Goal: Task Accomplishment & Management: Use online tool/utility

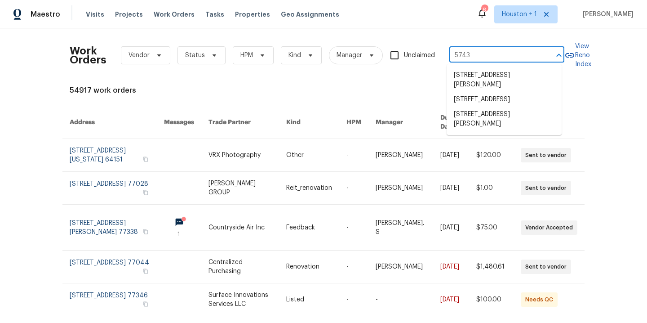
type input "5743"
click at [521, 103] on li "5743 Ludington Dr, Houston, TX 77035" at bounding box center [504, 99] width 115 height 15
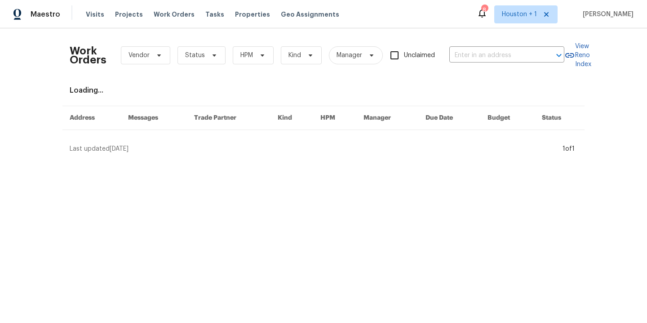
type input "5743 Ludington Dr, Houston, TX 77035"
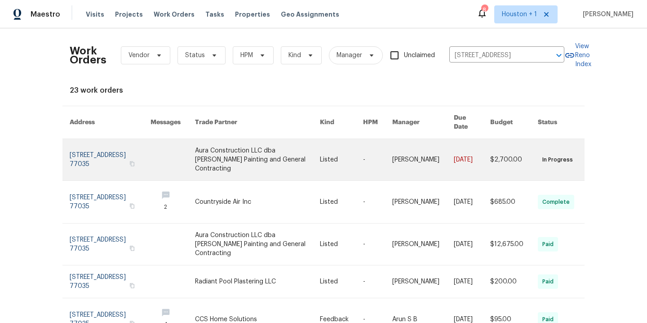
click at [212, 144] on link at bounding box center [257, 159] width 125 height 41
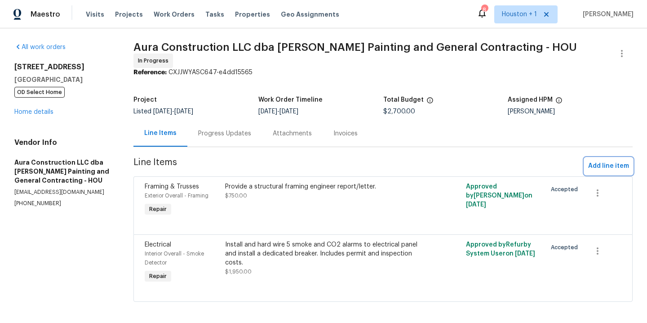
click at [595, 163] on span "Add line item" at bounding box center [608, 165] width 41 height 11
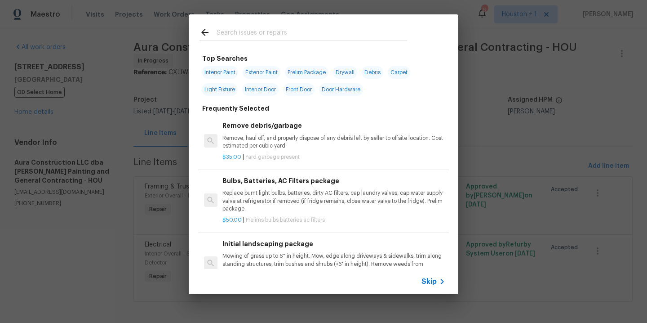
click at [240, 39] on input "text" at bounding box center [312, 33] width 191 height 13
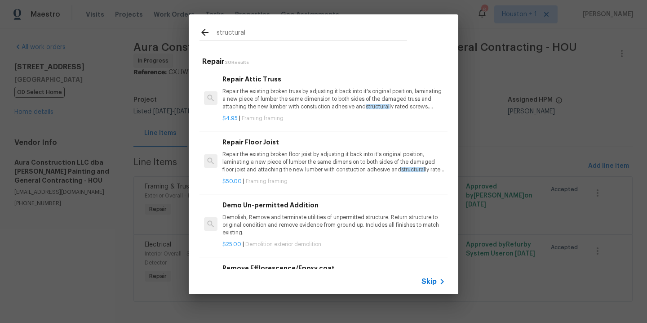
click at [278, 36] on input "structural" at bounding box center [312, 33] width 191 height 13
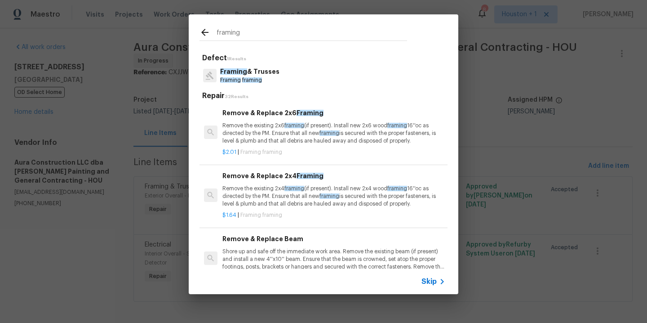
type input "framing"
click at [257, 81] on span "framing" at bounding box center [252, 79] width 20 height 5
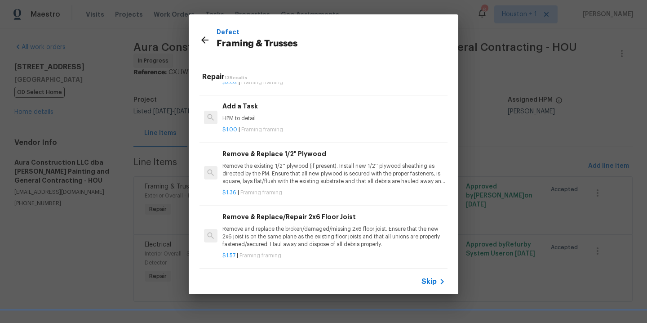
scroll to position [554, 0]
click at [267, 112] on div "Add a Task HPM to detail" at bounding box center [333, 113] width 223 height 22
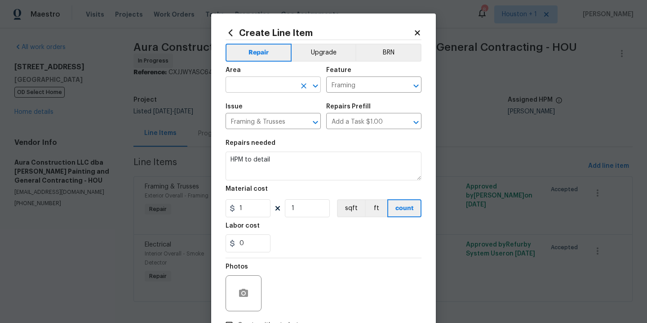
click at [271, 85] on input "text" at bounding box center [261, 86] width 70 height 14
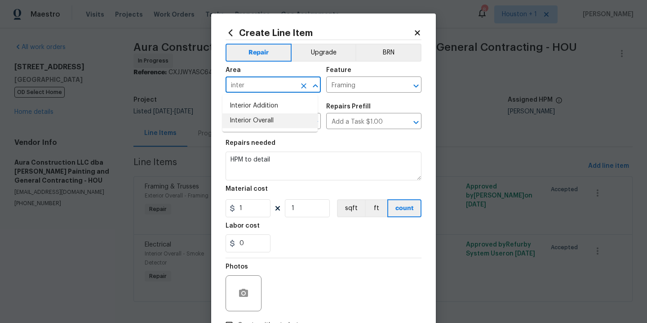
click at [262, 120] on li "Interior Overall" at bounding box center [269, 120] width 95 height 15
type input "Interior Overall"
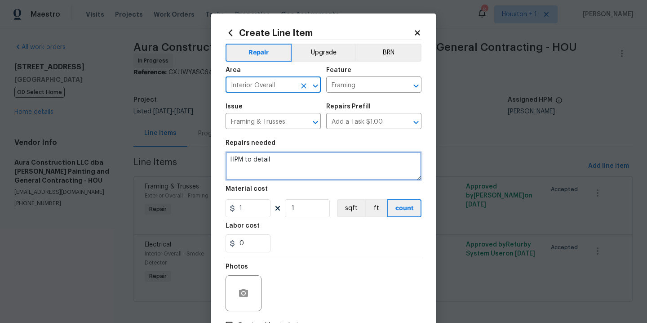
click at [292, 163] on textarea "HPM to detail" at bounding box center [324, 165] width 196 height 29
type textarea "Attic framing repairs per the structural engineer."
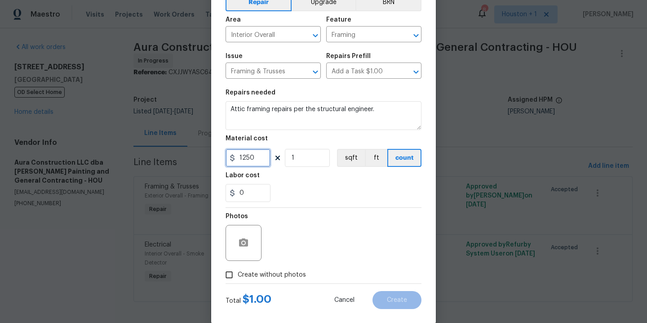
scroll to position [65, 0]
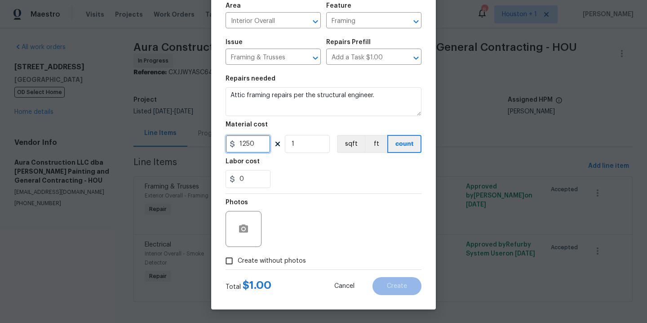
type input "1250"
click at [283, 259] on span "Create without photos" at bounding box center [272, 260] width 68 height 9
click at [238, 259] on input "Create without photos" at bounding box center [229, 260] width 17 height 17
click at [286, 255] on label "Create without photos" at bounding box center [263, 260] width 85 height 17
click at [238, 255] on input "Create without photos" at bounding box center [229, 260] width 17 height 17
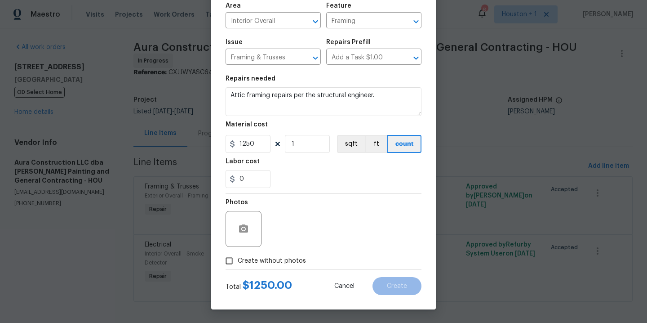
click at [291, 235] on div "Photos" at bounding box center [324, 223] width 196 height 58
click at [281, 257] on span "Create without photos" at bounding box center [272, 260] width 68 height 9
click at [238, 257] on input "Create without photos" at bounding box center [229, 260] width 17 height 17
checkbox input "true"
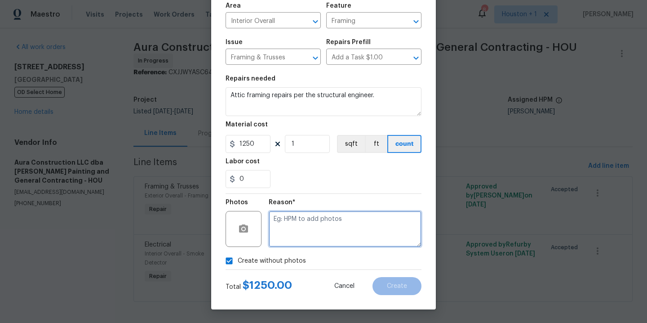
click at [295, 243] on textarea at bounding box center [345, 229] width 153 height 36
type textarea "."
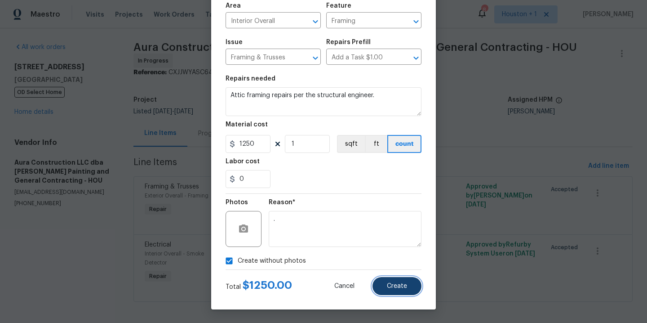
click at [403, 287] on span "Create" at bounding box center [397, 286] width 20 height 7
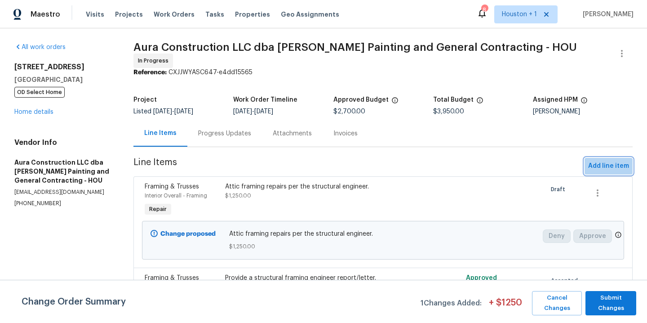
click at [605, 162] on span "Add line item" at bounding box center [608, 165] width 41 height 11
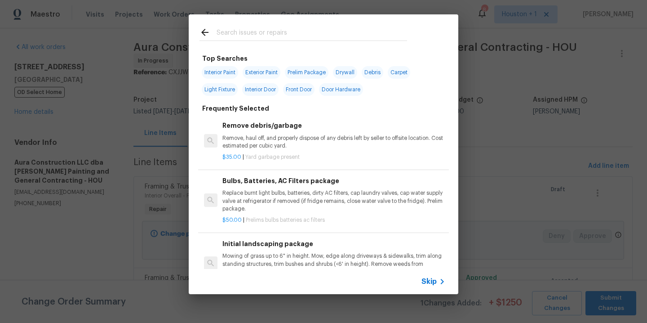
click at [308, 33] on input "text" at bounding box center [312, 33] width 191 height 13
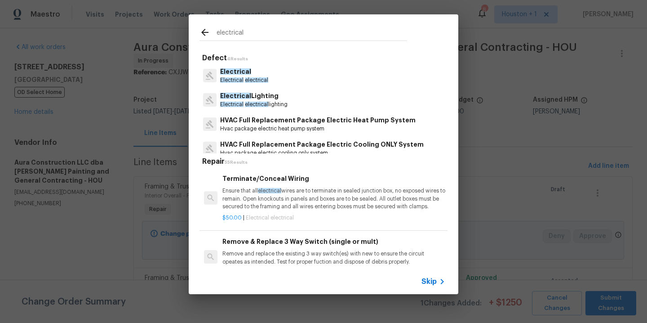
type input "electrical"
click at [260, 74] on p "Electrical" at bounding box center [244, 71] width 48 height 9
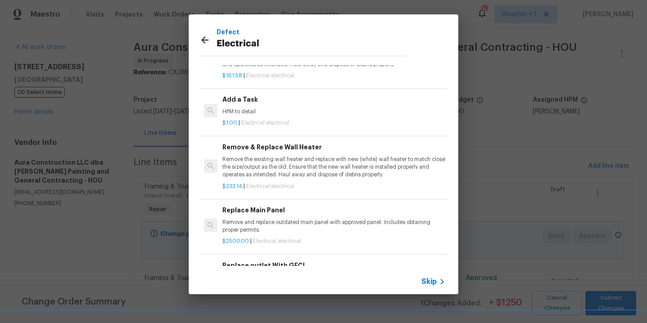
scroll to position [425, 0]
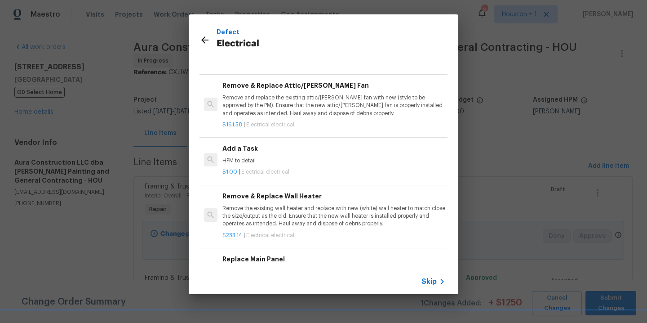
click at [263, 164] on p "HPM to detail" at bounding box center [333, 161] width 223 height 8
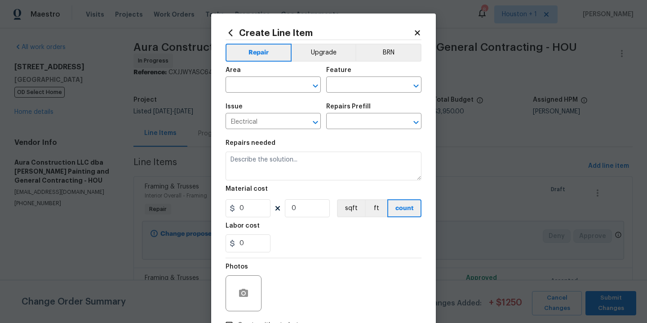
type textarea "HPM to detail"
type input "1"
type input "Add a Task $1.00"
type input "1"
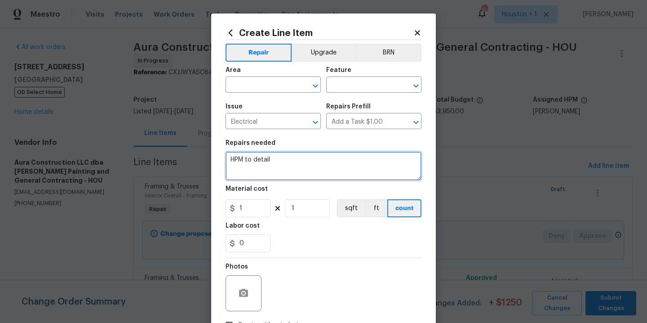
click at [284, 155] on textarea "HPM to detail" at bounding box center [324, 165] width 196 height 29
click at [287, 162] on textarea "HPM to detail" at bounding box center [324, 165] width 196 height 29
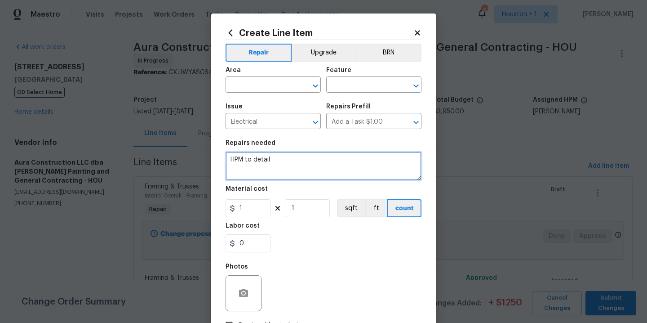
click at [287, 162] on textarea "HPM to detail" at bounding box center [324, 165] width 196 height 29
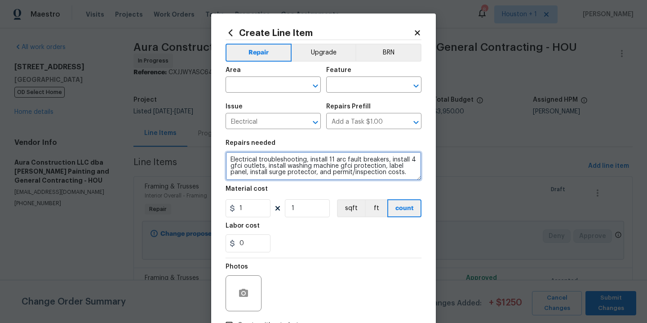
type textarea "Electrical troubleshooting, install 11 arc fault breakers, install 4 gfci outle…"
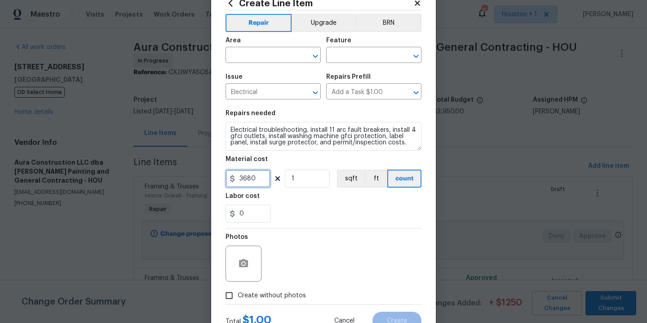
scroll to position [65, 0]
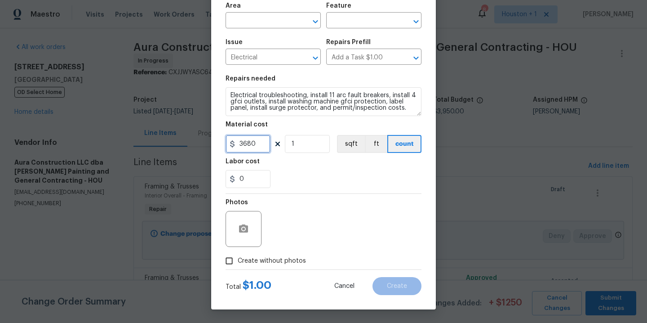
type input "3680"
click at [282, 262] on span "Create without photos" at bounding box center [272, 260] width 68 height 9
click at [238, 262] on input "Create without photos" at bounding box center [229, 260] width 17 height 17
checkbox input "true"
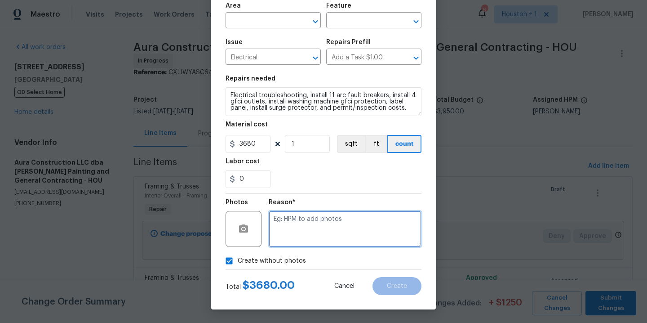
click at [312, 233] on textarea at bounding box center [345, 229] width 153 height 36
type textarea "."
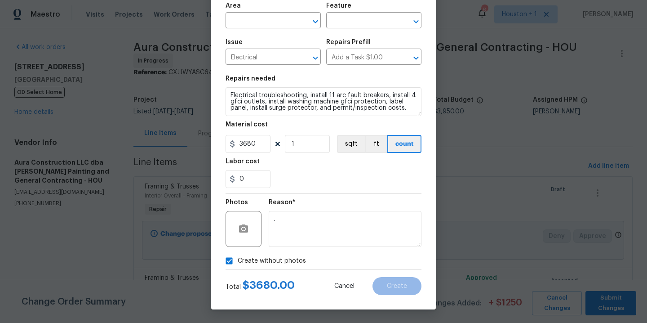
click at [345, 176] on div "0" at bounding box center [324, 179] width 196 height 18
click at [262, 10] on div "Area" at bounding box center [273, 9] width 95 height 12
click at [262, 13] on div "Area" at bounding box center [273, 9] width 95 height 12
click at [264, 20] on input "text" at bounding box center [261, 21] width 70 height 14
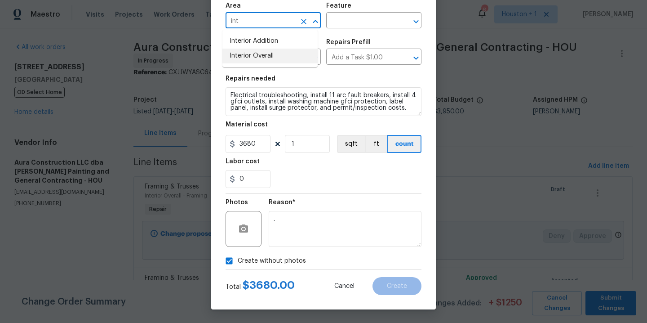
click at [271, 53] on li "Interior Overall" at bounding box center [269, 56] width 95 height 15
type input "Interior Overall"
click at [342, 21] on input "text" at bounding box center [361, 21] width 70 height 14
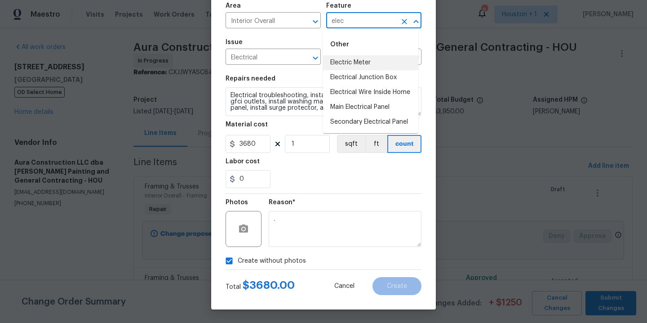
click at [352, 57] on li "Electric Meter" at bounding box center [370, 62] width 95 height 15
type input "Electric Meter"
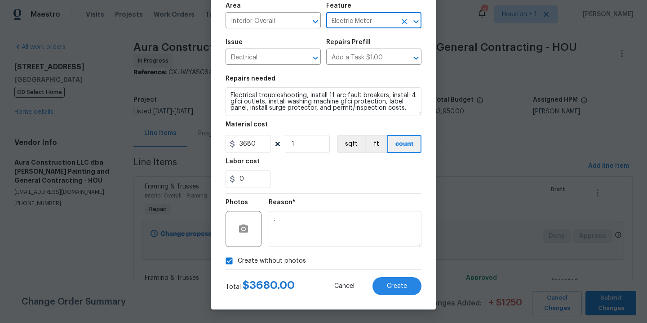
click at [402, 21] on icon "Clear" at bounding box center [404, 21] width 9 height 9
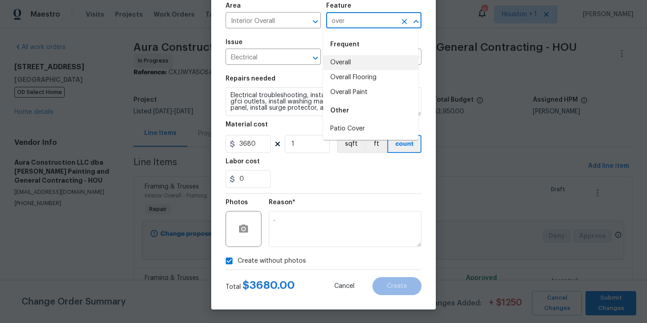
click at [364, 66] on li "Overall" at bounding box center [370, 62] width 95 height 15
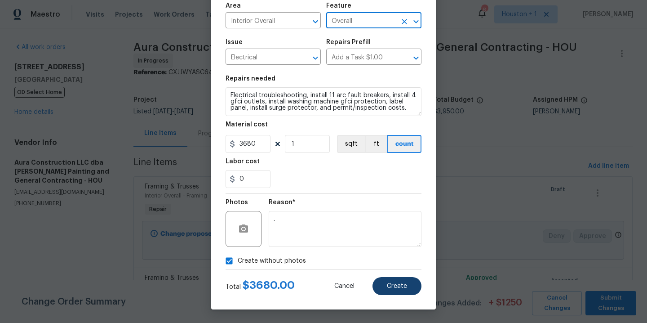
type input "Overall"
click at [396, 288] on span "Create" at bounding box center [397, 286] width 20 height 7
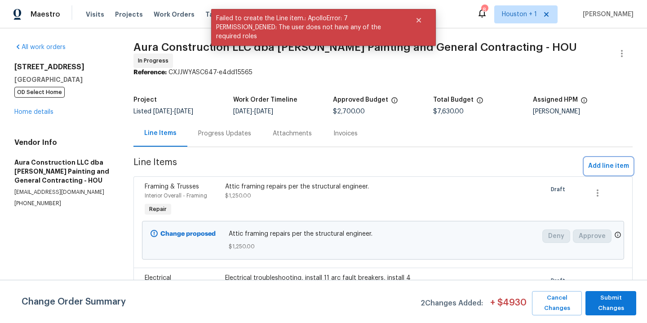
click at [590, 161] on span "Add line item" at bounding box center [608, 165] width 41 height 11
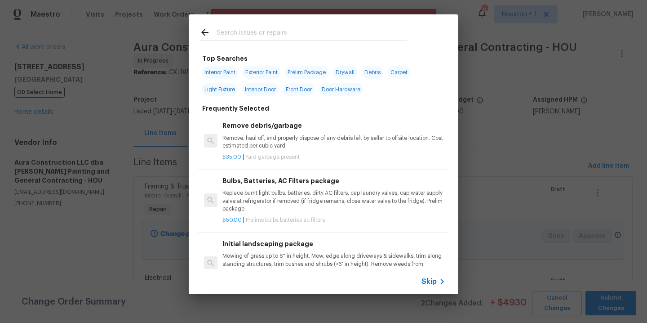
click at [293, 28] on input "text" at bounding box center [312, 33] width 191 height 13
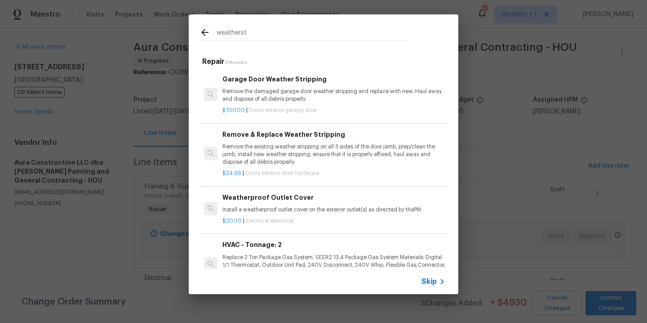
scroll to position [2, 0]
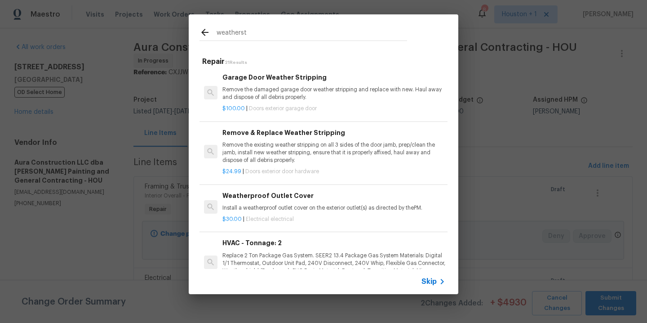
type input "weatherst"
click at [288, 152] on p "Remove the existing weather stripping on all 3 sides of the door jamb, prep/cle…" at bounding box center [333, 152] width 223 height 23
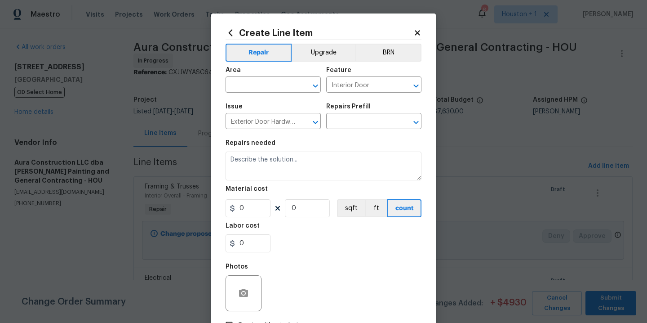
type input "Remove & Replace Weather Stripping $24.99"
type textarea "Remove the existing weather stripping on all 3 sides of the door jamb, prep/cle…"
type input "24.99"
type input "1"
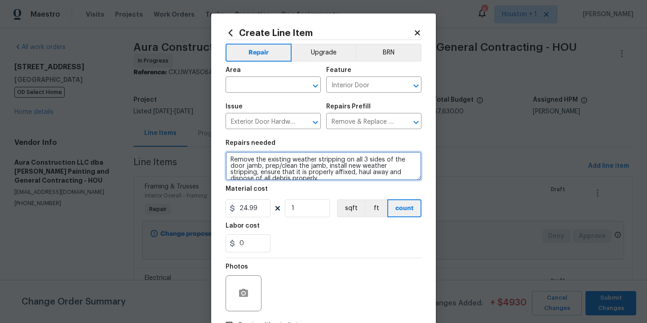
click at [333, 184] on section "Repairs needed Remove the existing weather stripping on all 3 sides of the door…" at bounding box center [324, 195] width 196 height 123
type textarea "Remove the existing weather stripping on all 3 sides of the door jamb, prep/cle…"
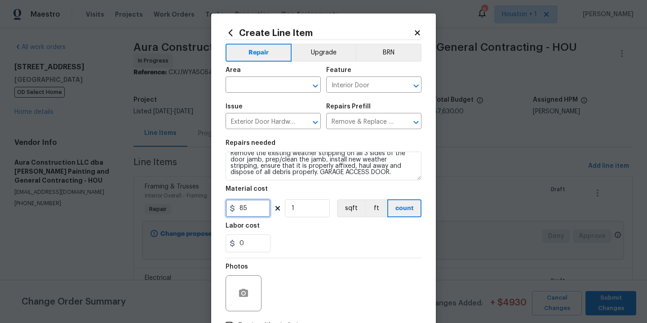
scroll to position [65, 0]
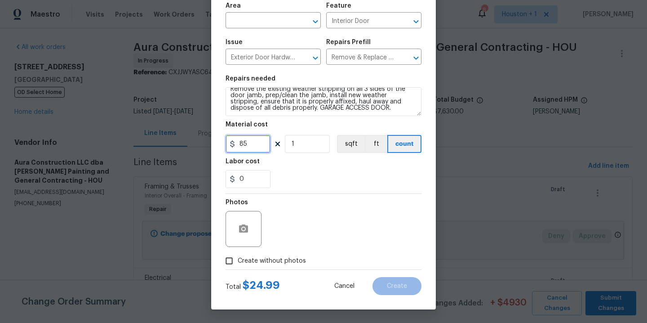
type input "85"
click at [290, 263] on span "Create without photos" at bounding box center [272, 260] width 68 height 9
click at [238, 263] on input "Create without photos" at bounding box center [229, 260] width 17 height 17
checkbox input "true"
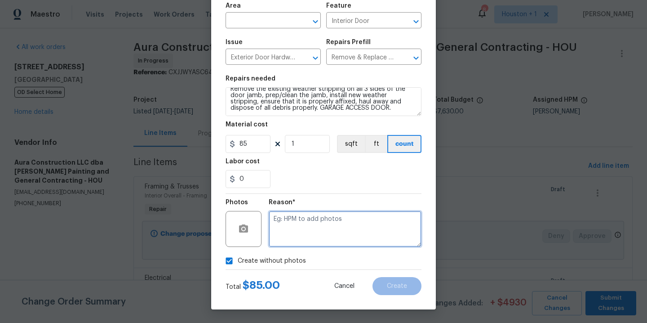
click at [316, 237] on textarea at bounding box center [345, 229] width 153 height 36
type textarea "."
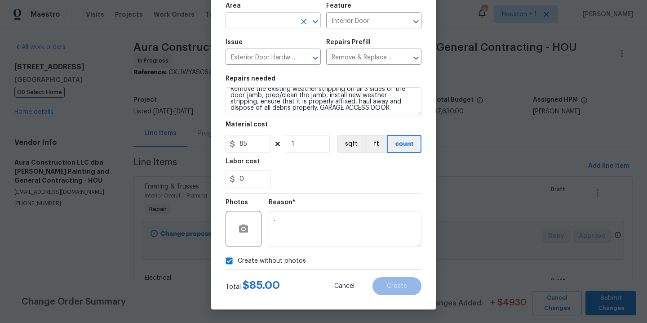
click at [281, 17] on input "text" at bounding box center [261, 21] width 70 height 14
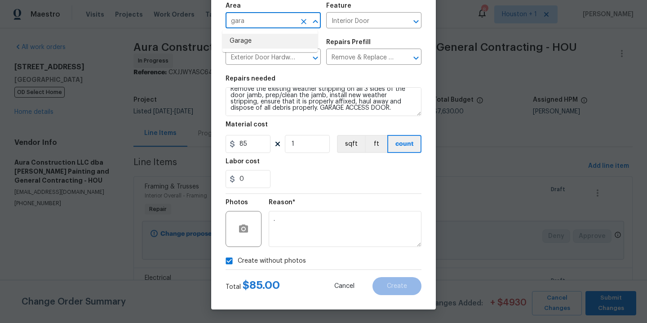
click at [266, 40] on li "Garage" at bounding box center [269, 41] width 95 height 15
type input "Garage"
click at [394, 288] on span "Create" at bounding box center [397, 286] width 20 height 7
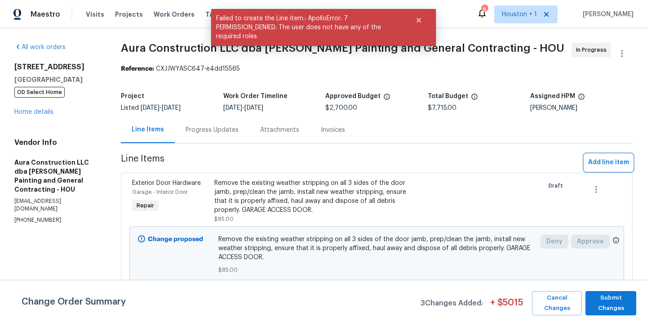
click at [588, 162] on span "Add line item" at bounding box center [608, 162] width 41 height 11
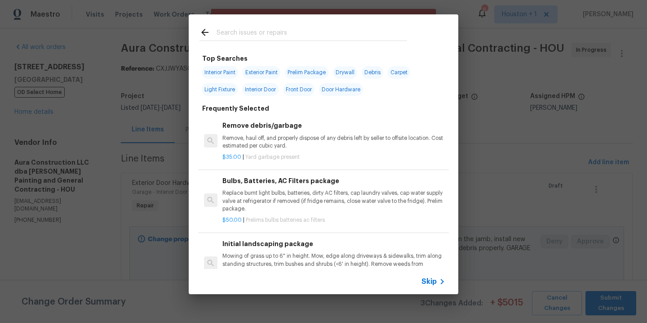
click at [226, 31] on input "text" at bounding box center [312, 33] width 191 height 13
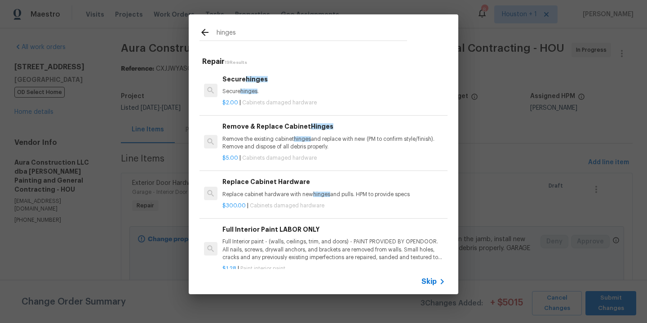
type input "hinges"
click at [249, 94] on span "hinges" at bounding box center [248, 91] width 17 height 5
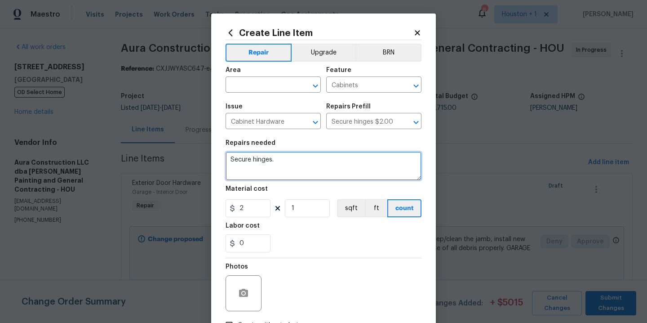
click at [296, 170] on textarea "Secure hinges." at bounding box center [324, 165] width 196 height 29
type textarea "Garage access door self closing hinges"
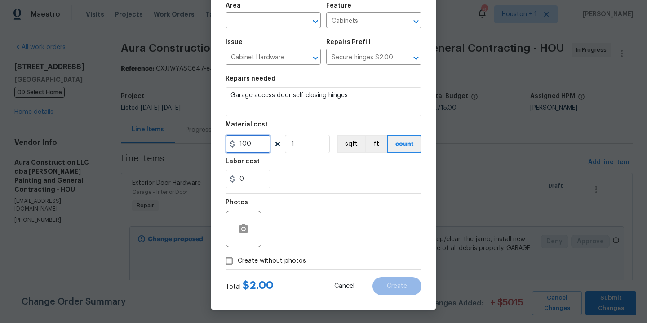
type input "100"
click at [249, 259] on span "Create without photos" at bounding box center [272, 260] width 68 height 9
click at [238, 259] on input "Create without photos" at bounding box center [229, 260] width 17 height 17
checkbox input "true"
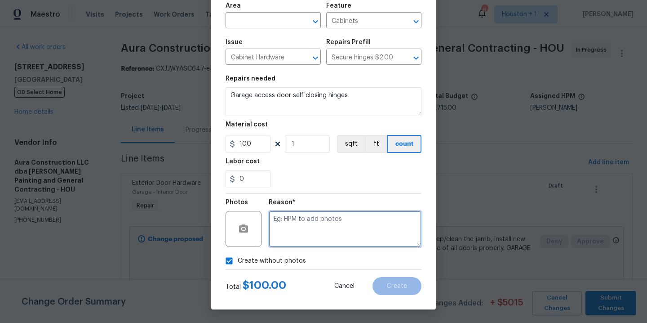
click at [303, 226] on textarea at bounding box center [345, 229] width 153 height 36
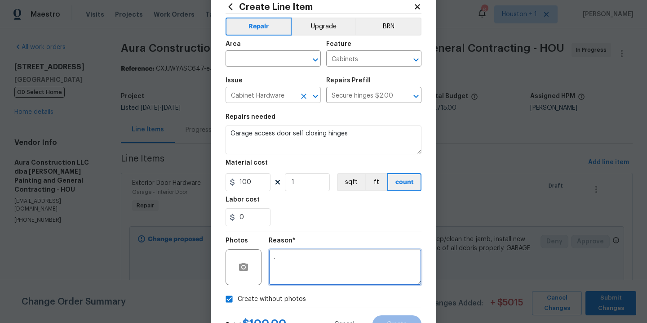
scroll to position [0, 0]
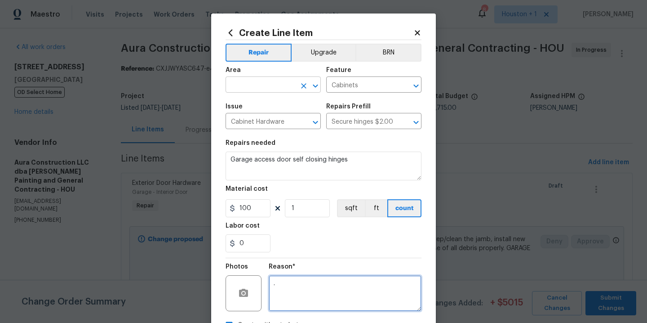
type textarea "."
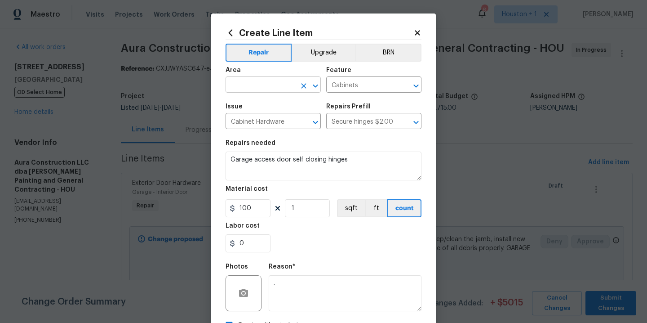
click at [254, 91] on input "text" at bounding box center [261, 86] width 70 height 14
click at [258, 107] on li "Garage" at bounding box center [269, 105] width 95 height 15
type input "Garage"
click at [339, 86] on input "Cabinets" at bounding box center [361, 86] width 70 height 14
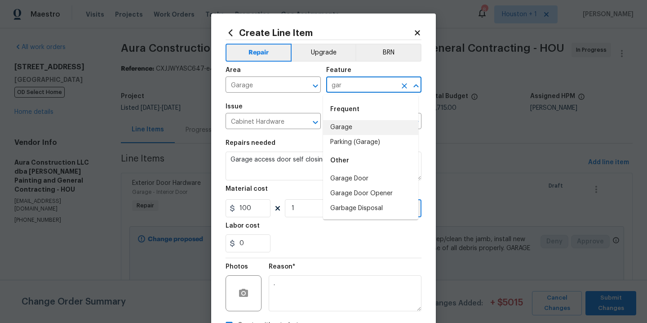
click at [343, 131] on li "Garage" at bounding box center [370, 127] width 95 height 15
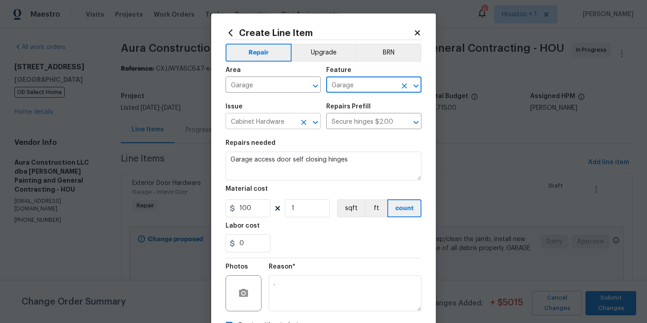
type input "Garage"
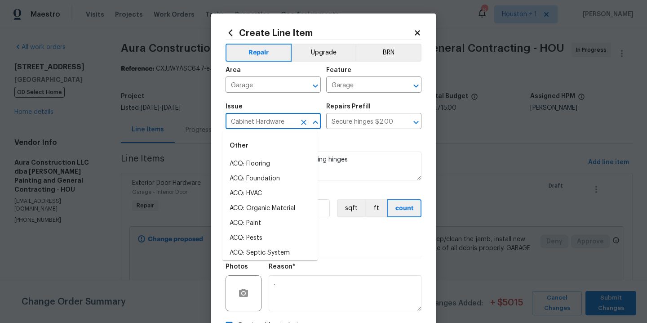
click at [282, 121] on input "Cabinet Hardware" at bounding box center [261, 122] width 70 height 14
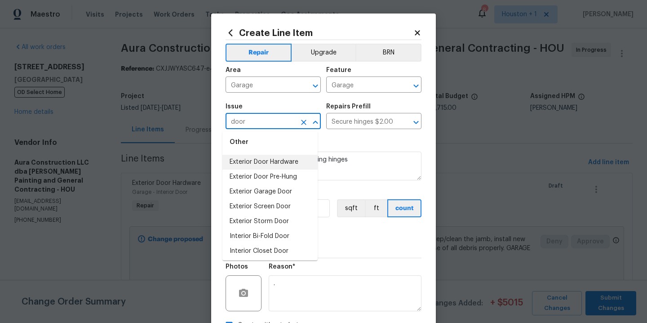
click at [288, 159] on li "Exterior Door Hardware" at bounding box center [269, 162] width 95 height 15
type input "Exterior Door Hardware"
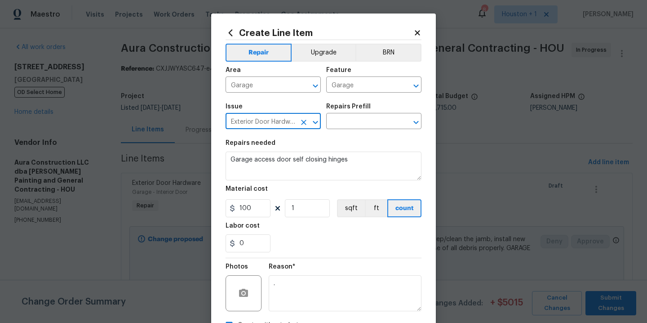
type input "Exterior Door Hardware"
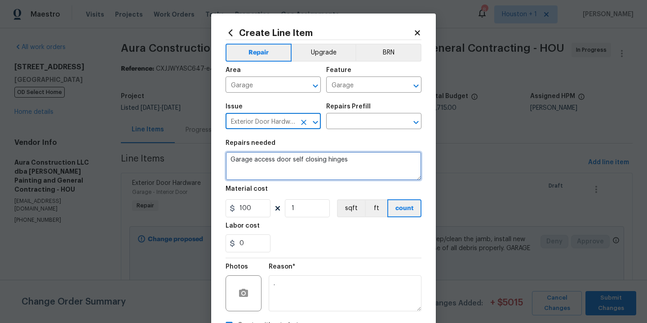
click at [377, 158] on textarea "Garage access door self closing hinges" at bounding box center [324, 165] width 196 height 29
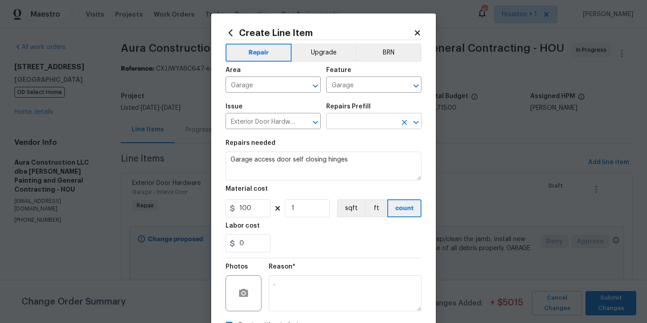
click at [378, 124] on input "text" at bounding box center [361, 122] width 70 height 14
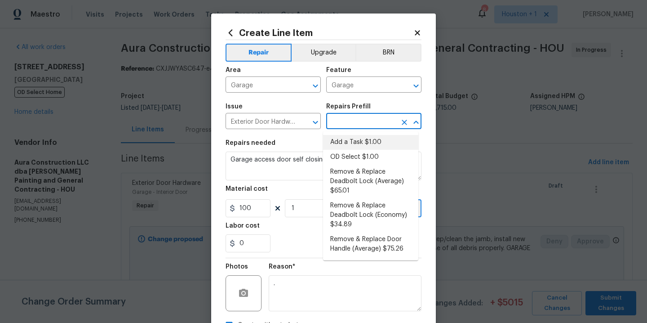
click at [365, 147] on li "Add a Task $1.00" at bounding box center [370, 142] width 95 height 15
type input "Interior Door"
type input "Add a Task $1.00"
type textarea "HPM to detail"
type input "1"
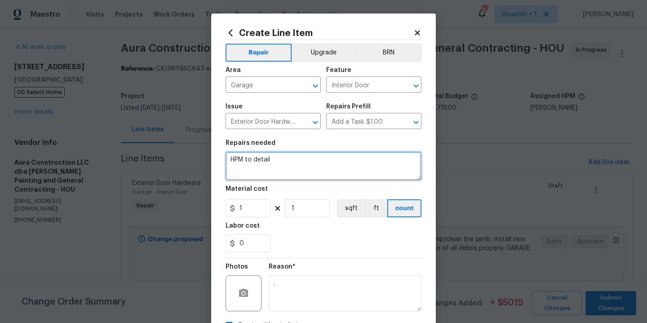
click at [351, 157] on textarea "HPM to detail" at bounding box center [324, 165] width 196 height 29
paste textarea "Garage access door self closing hinges"
type textarea "Garage access door self closing hinges"
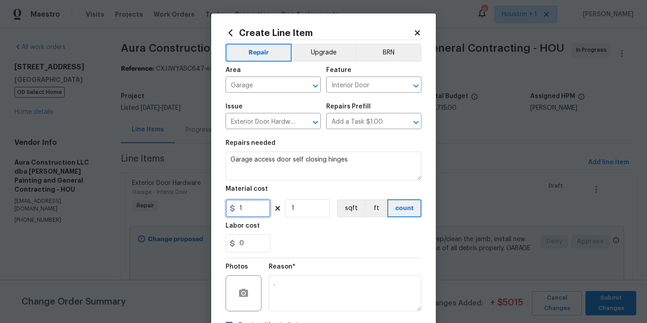
click at [251, 217] on input "1" at bounding box center [248, 208] width 45 height 18
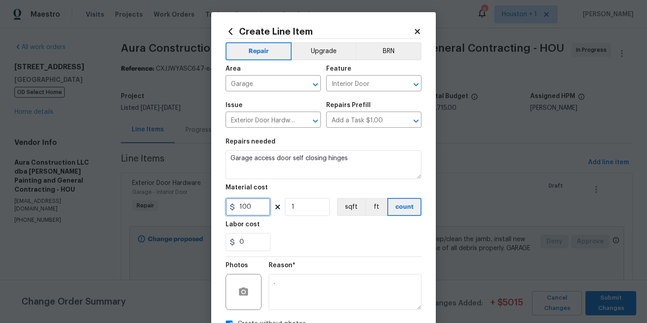
scroll to position [2, 0]
type input "100"
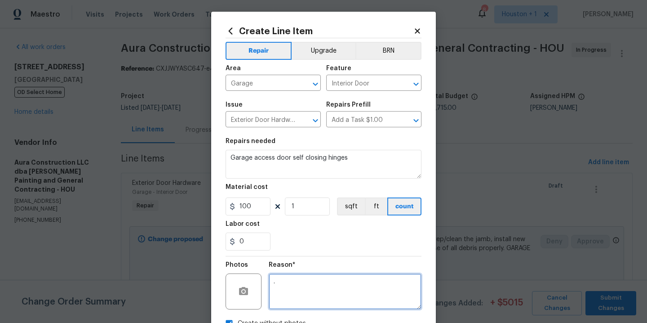
click at [311, 280] on textarea "." at bounding box center [345, 291] width 153 height 36
type textarea "."
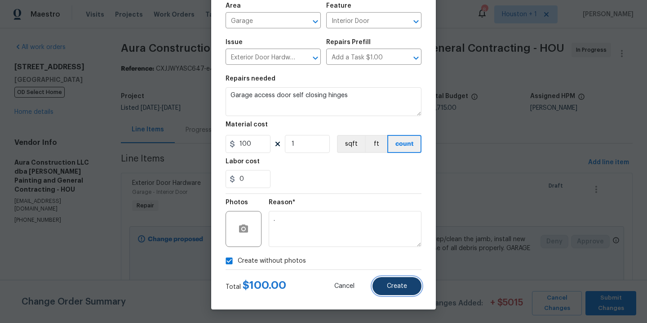
click at [379, 288] on button "Create" at bounding box center [397, 286] width 49 height 18
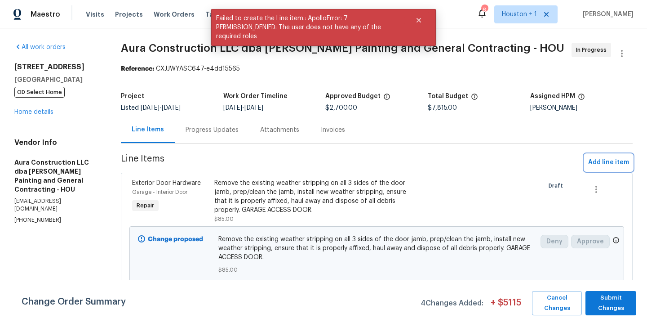
click at [608, 164] on span "Add line item" at bounding box center [608, 162] width 41 height 11
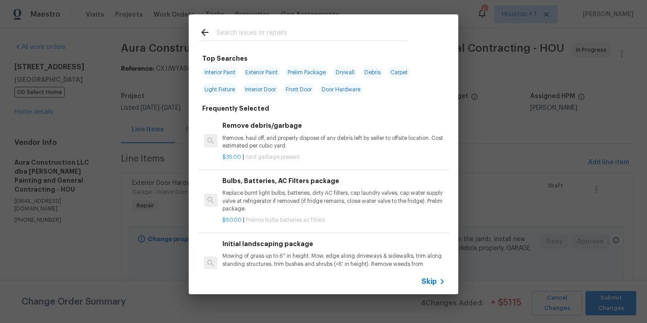
click at [264, 33] on input "text" at bounding box center [312, 33] width 191 height 13
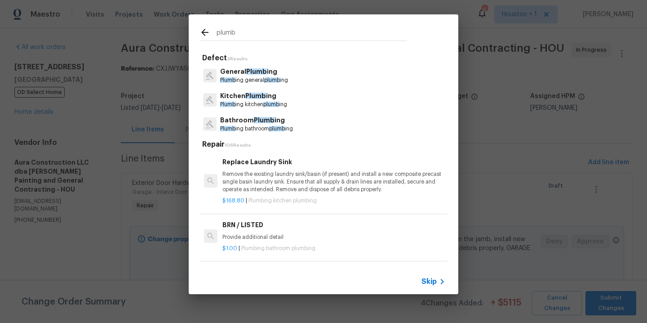
type input "plumb"
click at [266, 76] on p "Plumb ing general plumb ing" at bounding box center [254, 80] width 68 height 8
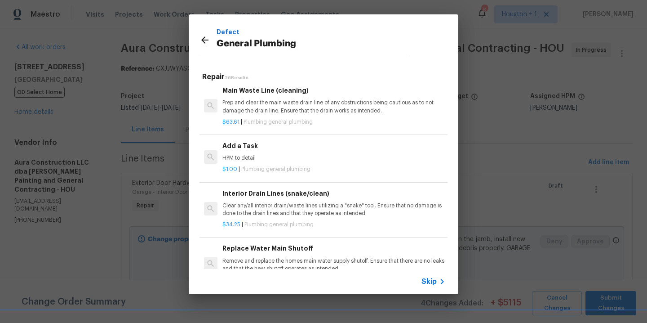
scroll to position [964, 0]
click at [283, 172] on div "$1.00 | Plumbing general plumbing" at bounding box center [333, 167] width 223 height 11
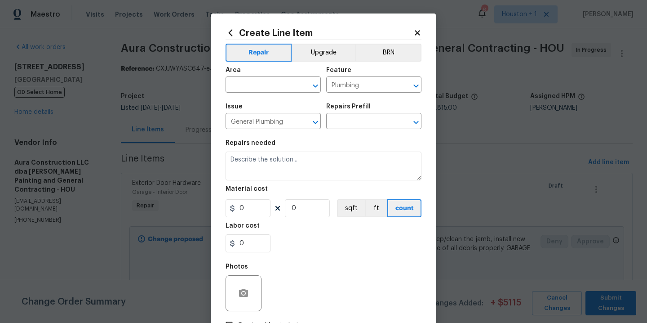
type input "Add a Task $1.00"
type textarea "HPM to detail"
type input "1"
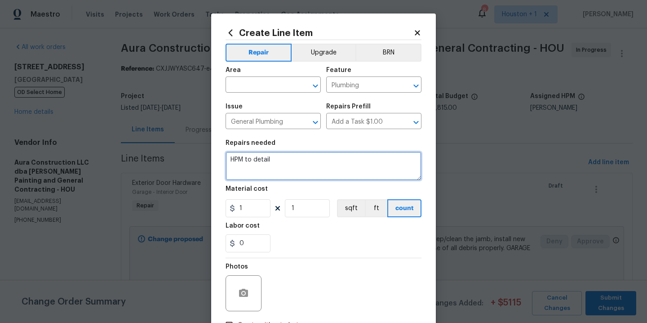
click at [296, 165] on textarea "HPM to detail" at bounding box center [324, 165] width 196 height 29
click at [296, 164] on textarea "HPM to detail" at bounding box center [324, 165] width 196 height 29
type textarea "Plumbing repairs per the city inspection. Includes permit and inspection costs."
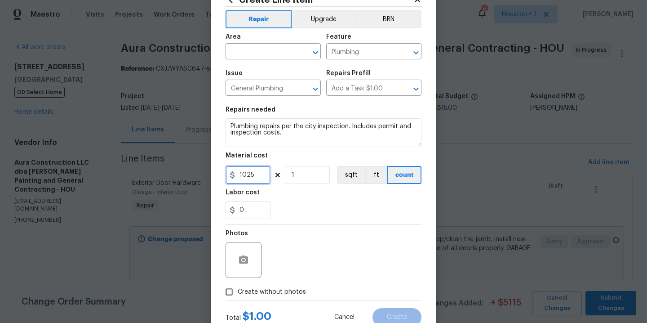
scroll to position [0, 0]
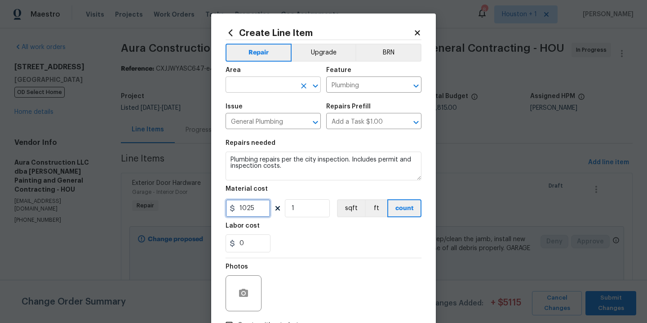
type input "1025"
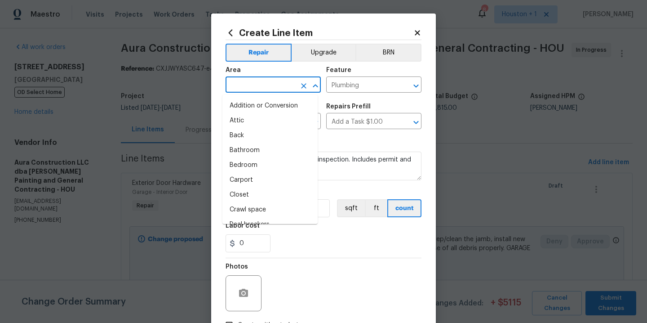
click at [271, 84] on input "text" at bounding box center [261, 86] width 70 height 14
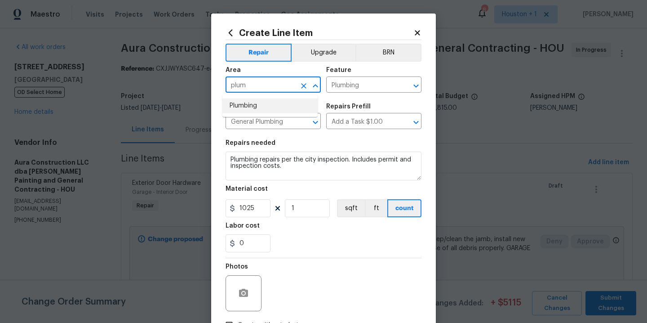
click at [285, 102] on li "Plumbing" at bounding box center [269, 105] width 95 height 15
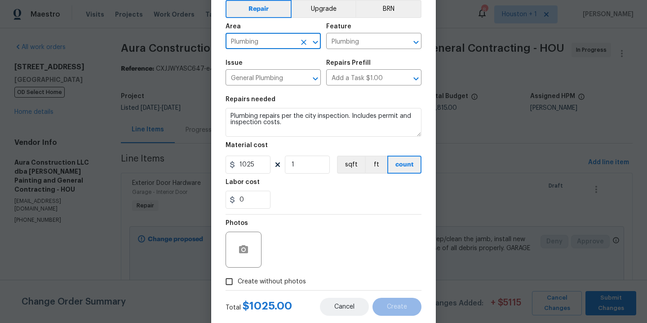
scroll to position [65, 0]
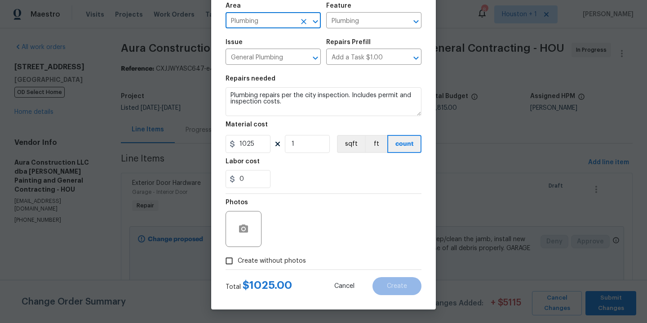
type input "Plumbing"
click at [288, 257] on span "Create without photos" at bounding box center [272, 260] width 68 height 9
click at [238, 257] on input "Create without photos" at bounding box center [229, 260] width 17 height 17
checkbox input "true"
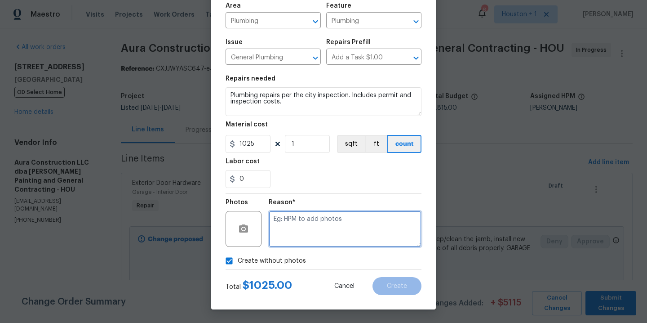
drag, startPoint x: 302, startPoint y: 253, endPoint x: 363, endPoint y: 238, distance: 62.0
click at [363, 238] on textarea at bounding box center [345, 229] width 153 height 36
type textarea "."
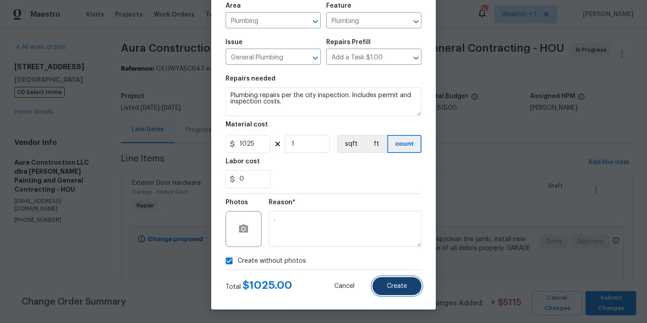
click at [394, 287] on span "Create" at bounding box center [397, 286] width 20 height 7
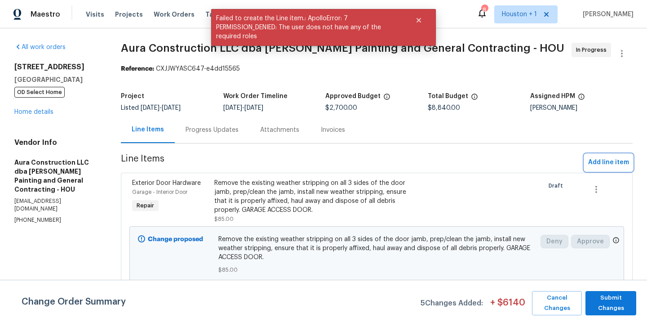
click at [608, 157] on span "Add line item" at bounding box center [608, 162] width 41 height 11
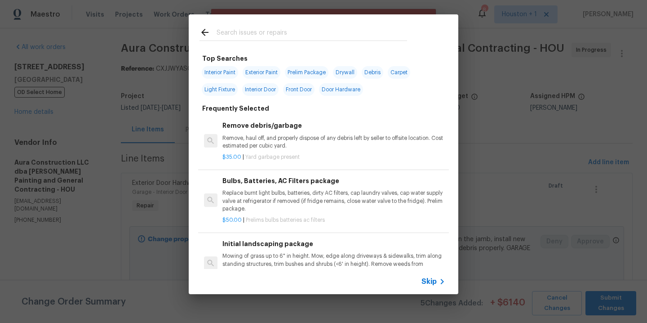
click at [293, 34] on input "text" at bounding box center [312, 33] width 191 height 13
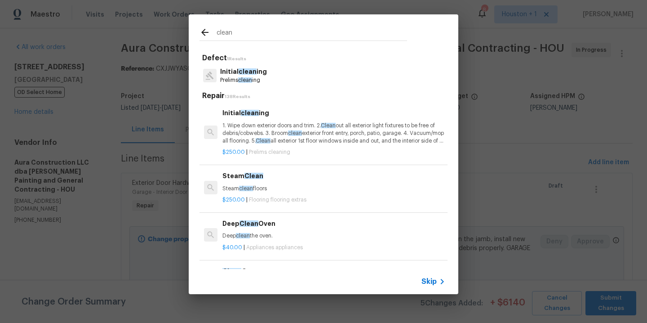
type input "clean"
click at [238, 79] on p "Prelims clean ing" at bounding box center [243, 80] width 47 height 8
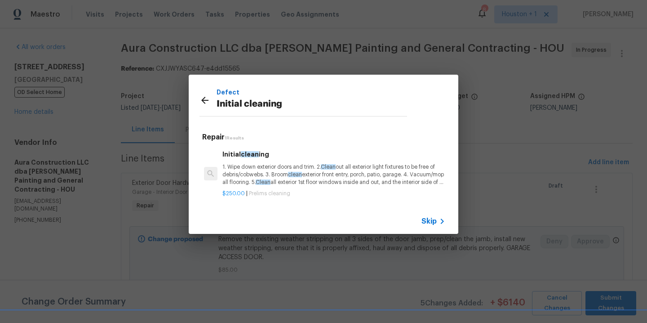
click at [273, 171] on p "1. Wipe down exterior doors and trim. 2. Clean out all exterior light fixtures …" at bounding box center [333, 174] width 223 height 23
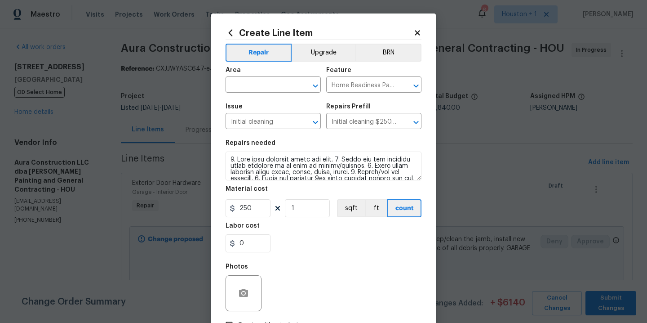
click at [254, 75] on div "Area" at bounding box center [273, 73] width 95 height 12
click at [253, 84] on input "text" at bounding box center [261, 86] width 70 height 14
click at [264, 114] on li "Interior Overall" at bounding box center [269, 120] width 95 height 15
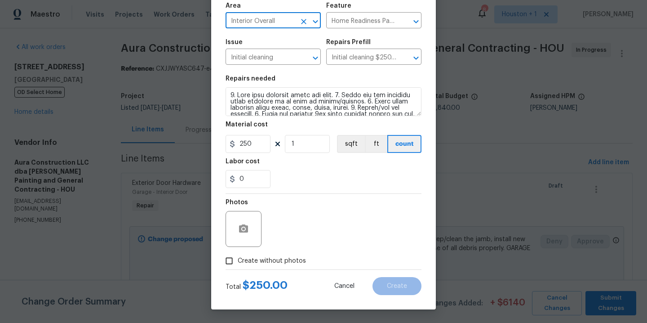
type input "Interior Overall"
click at [288, 258] on span "Create without photos" at bounding box center [272, 260] width 68 height 9
click at [238, 258] on input "Create without photos" at bounding box center [229, 260] width 17 height 17
checkbox input "true"
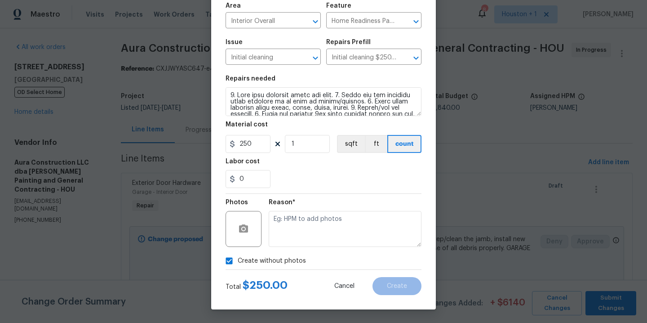
click at [297, 246] on div "Reason*" at bounding box center [345, 223] width 153 height 58
click at [323, 229] on textarea at bounding box center [345, 229] width 153 height 36
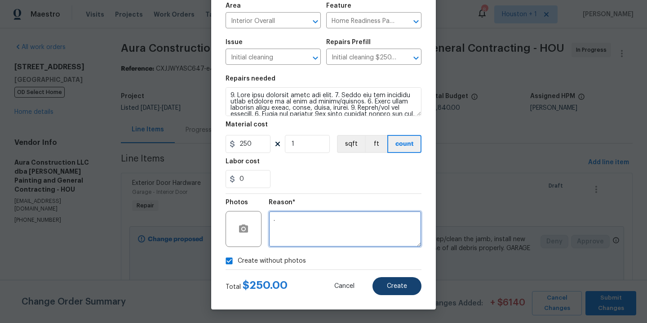
type textarea "."
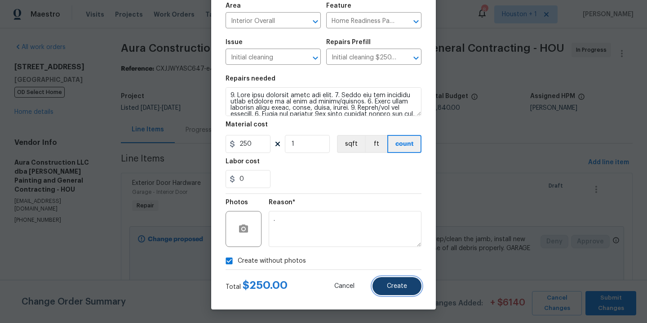
click at [392, 284] on span "Create" at bounding box center [397, 286] width 20 height 7
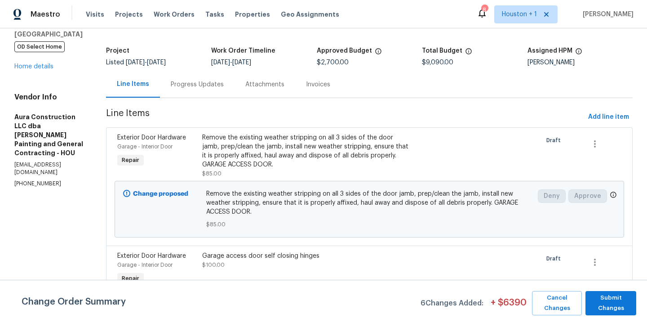
scroll to position [53, 0]
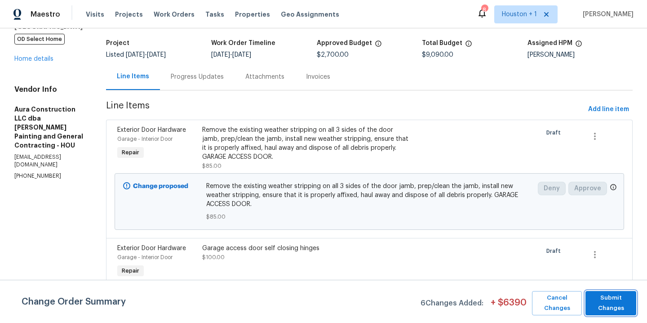
click at [608, 294] on span "Submit Changes" at bounding box center [611, 303] width 42 height 21
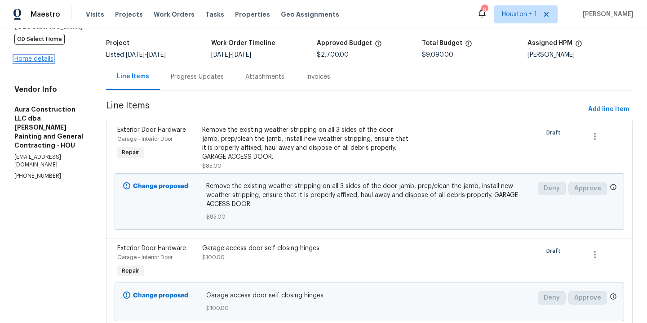
click at [38, 62] on link "Home details" at bounding box center [33, 59] width 39 height 6
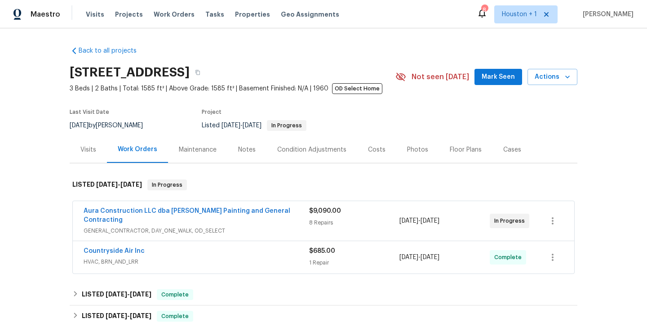
click at [210, 207] on span "Aura Construction LLC dba Logan's Painting and General Contracting" at bounding box center [197, 215] width 226 height 18
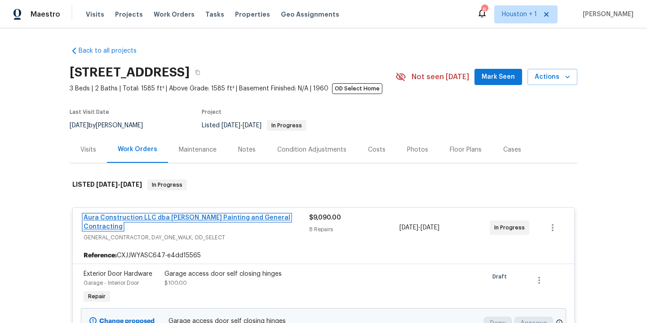
click at [209, 217] on link "Aura Construction LLC dba Logan's Painting and General Contracting" at bounding box center [187, 221] width 207 height 15
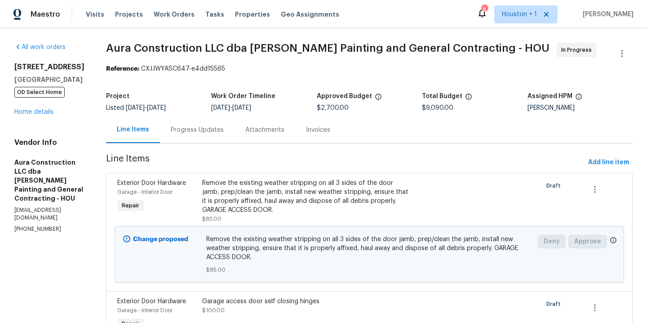
click at [26, 116] on div "5743 Ludington Dr Houston, TX 77035 OD Select Home Home details" at bounding box center [49, 89] width 70 height 54
click at [25, 115] on link "Home details" at bounding box center [33, 112] width 39 height 6
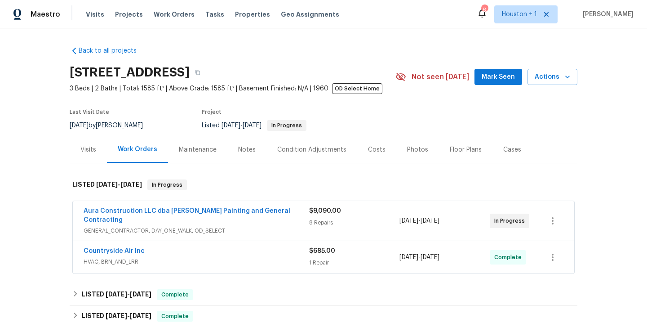
click at [145, 207] on span "Aura Construction LLC dba Logan's Painting and General Contracting" at bounding box center [197, 215] width 226 height 18
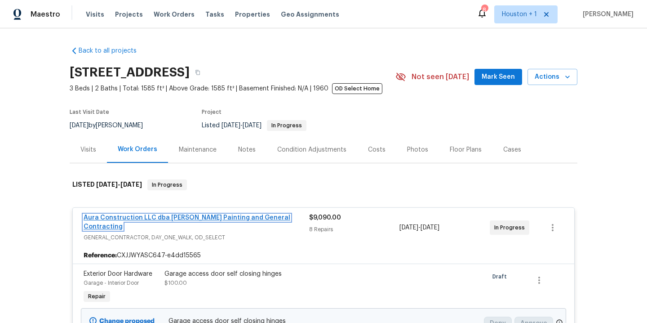
click at [232, 215] on link "Aura Construction LLC dba Logan's Painting and General Contracting" at bounding box center [187, 221] width 207 height 15
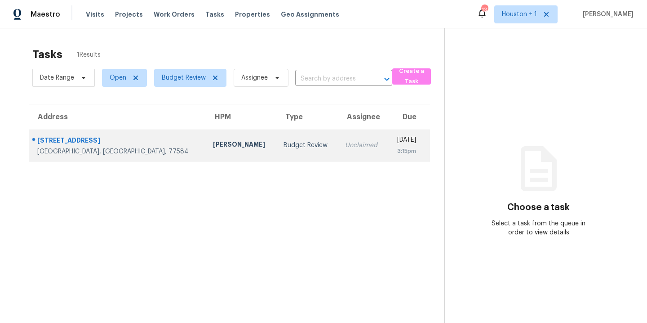
click at [213, 145] on div "[PERSON_NAME]" at bounding box center [241, 145] width 56 height 11
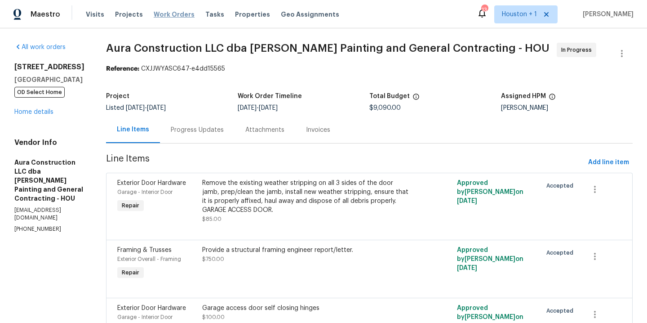
click at [168, 15] on span "Work Orders" at bounding box center [174, 14] width 41 height 9
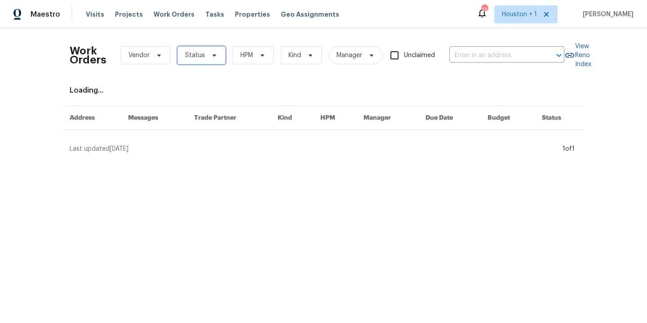
click at [209, 50] on span "Status" at bounding box center [202, 55] width 48 height 18
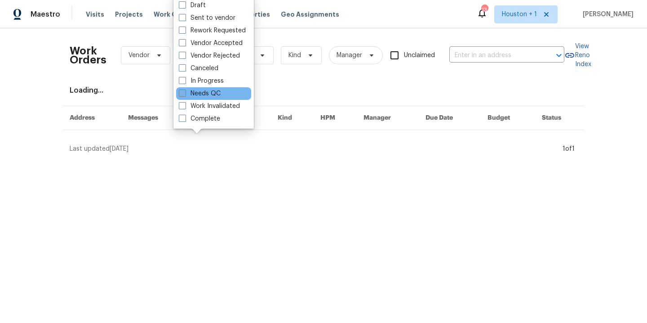
click at [210, 97] on label "Needs QC" at bounding box center [200, 93] width 42 height 9
click at [185, 95] on input "Needs QC" at bounding box center [182, 92] width 6 height 6
checkbox input "true"
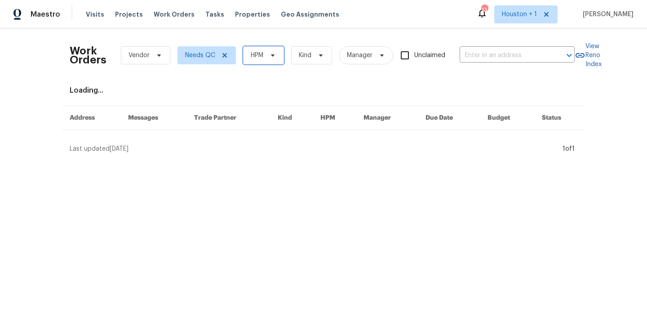
click at [272, 55] on icon at bounding box center [272, 55] width 7 height 7
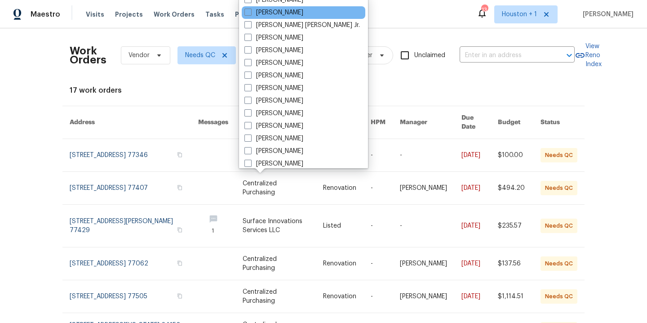
scroll to position [264, 0]
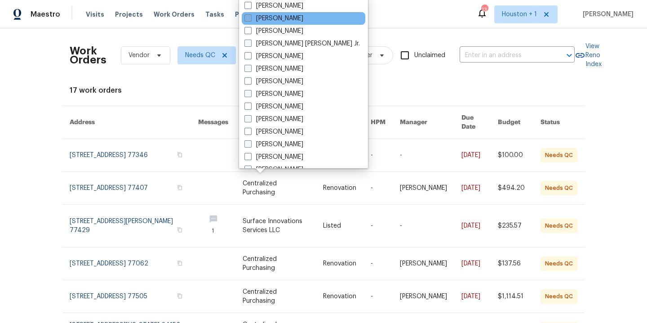
click at [288, 20] on label "[PERSON_NAME]" at bounding box center [273, 18] width 59 height 9
click at [250, 20] on input "[PERSON_NAME]" at bounding box center [247, 17] width 6 height 6
checkbox input "true"
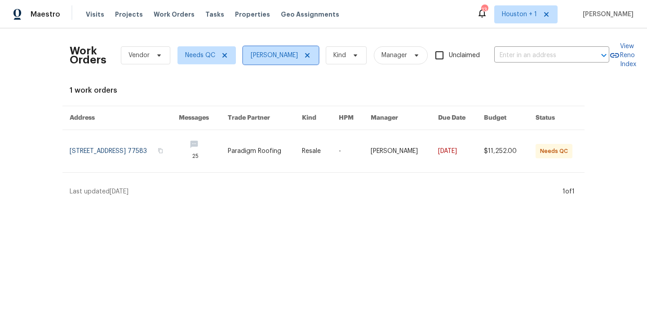
click at [305, 53] on icon at bounding box center [307, 55] width 4 height 4
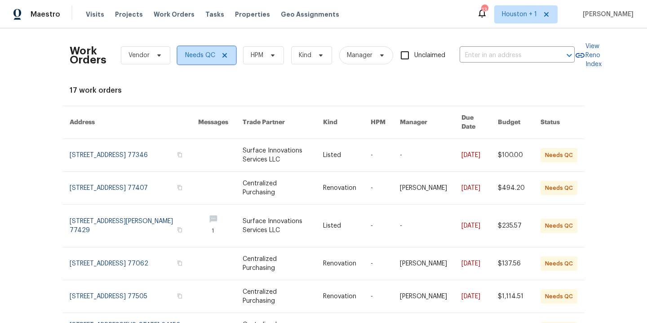
click at [222, 57] on icon at bounding box center [224, 55] width 4 height 4
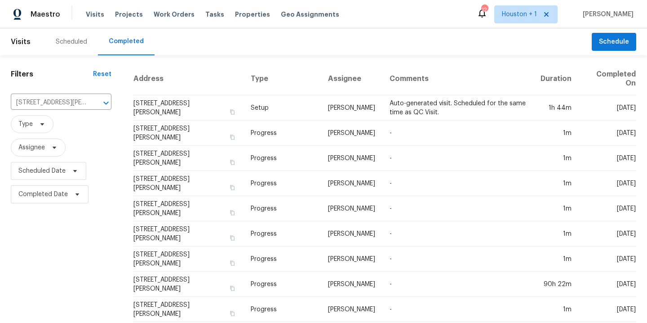
click at [63, 167] on div "Filters Reset 4802 Sherman Blvd, Galveston, TX 77551 ​ Type Assignee Scheduled …" at bounding box center [61, 238] width 122 height 366
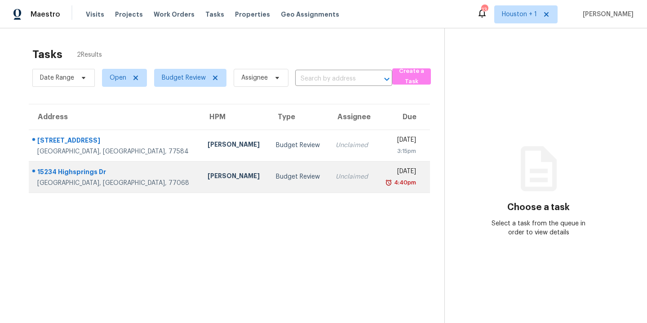
click at [110, 176] on div "15234 Highsprings Dr" at bounding box center [115, 172] width 156 height 11
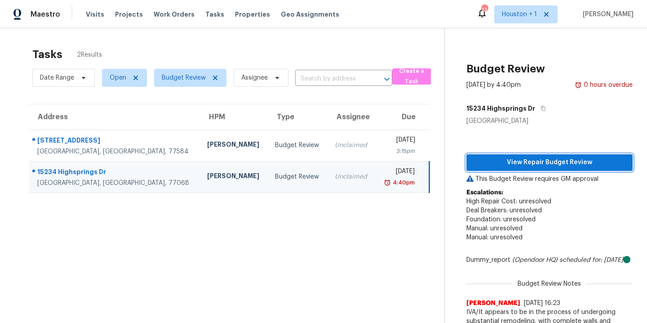
click at [514, 161] on span "View Repair Budget Review" at bounding box center [550, 162] width 152 height 11
click at [210, 244] on section "Tasks 2 Results Date Range Open Budget Review Assignee ​ Create a Task Address …" at bounding box center [229, 231] width 430 height 377
